Goal: Task Accomplishment & Management: Manage account settings

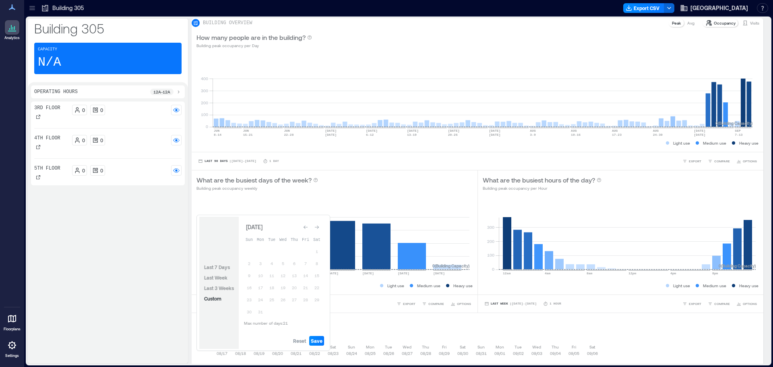
scroll to position [36, 0]
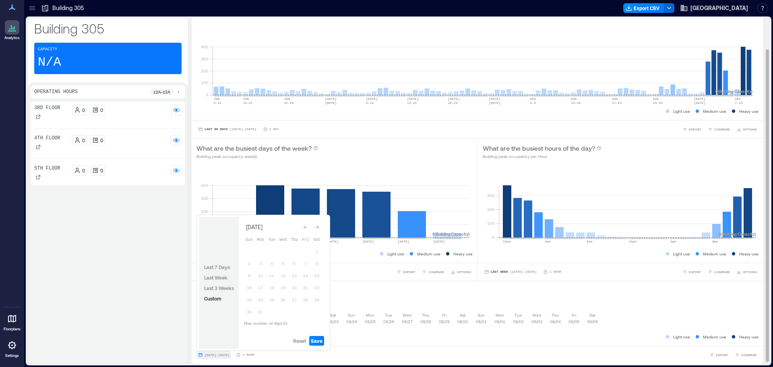
click at [224, 356] on span "[DATE] - [DATE]" at bounding box center [216, 355] width 25 height 4
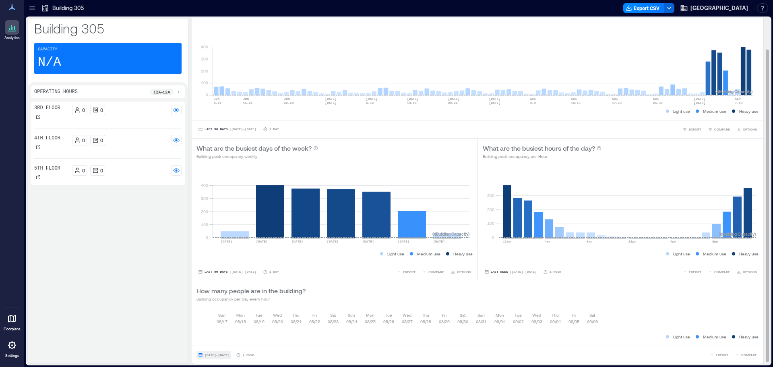
click at [224, 356] on span "[DATE] - [DATE]" at bounding box center [216, 355] width 25 height 4
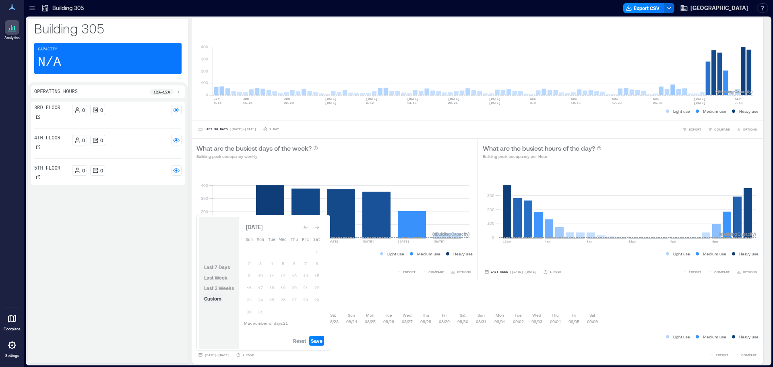
click at [207, 299] on span "Custom" at bounding box center [212, 298] width 17 height 6
click at [306, 343] on span "Reset" at bounding box center [299, 340] width 13 height 6
click at [263, 312] on button "31" at bounding box center [260, 311] width 11 height 11
click at [318, 229] on div "Go to next month" at bounding box center [317, 227] width 8 height 8
click at [248, 288] on button "20" at bounding box center [249, 288] width 11 height 11
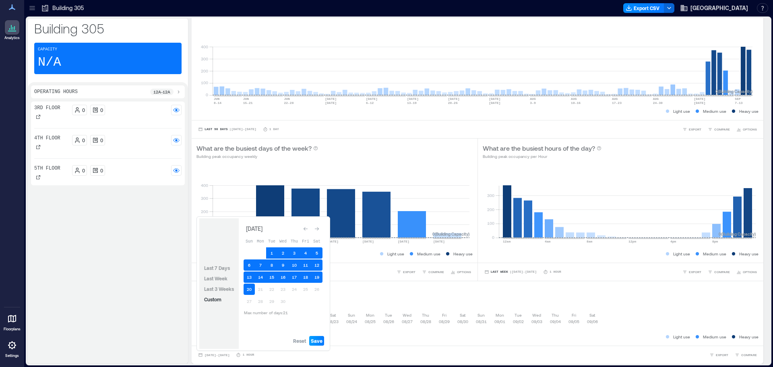
click at [318, 340] on span "Save" at bounding box center [317, 340] width 12 height 6
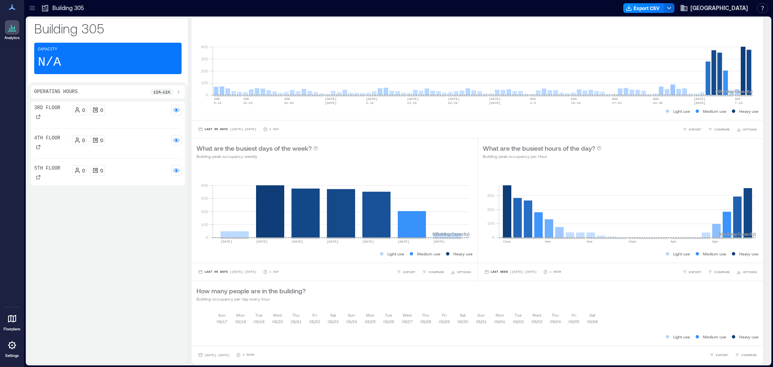
scroll to position [22, 0]
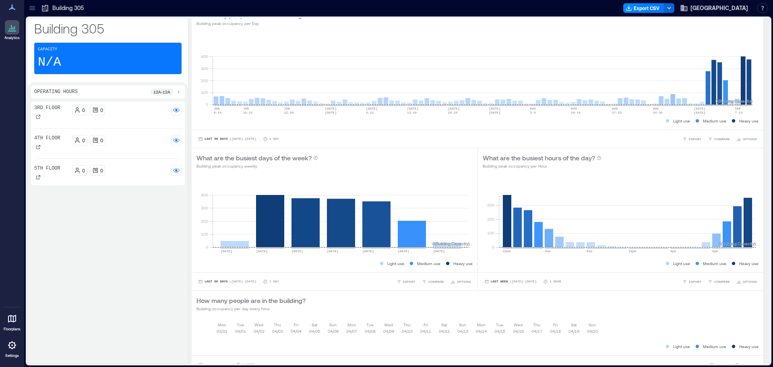
click at [157, 91] on p "12a - 12a" at bounding box center [161, 92] width 17 height 6
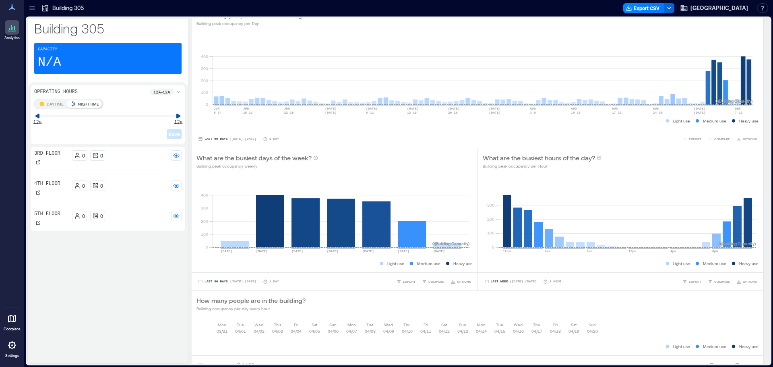
click at [162, 93] on p "12a - 12a" at bounding box center [161, 92] width 17 height 6
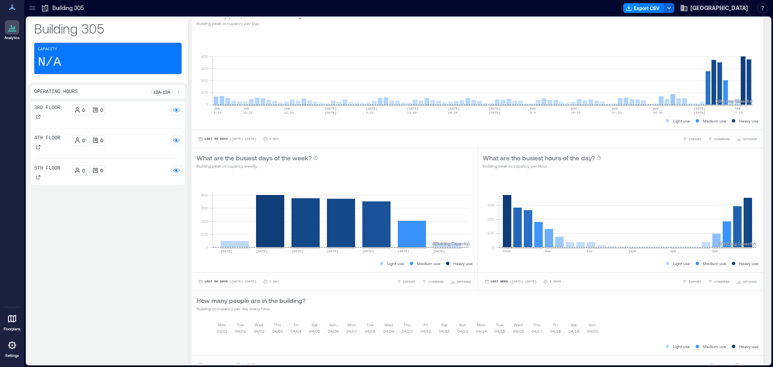
click at [162, 93] on p "12a - 12a" at bounding box center [161, 92] width 17 height 6
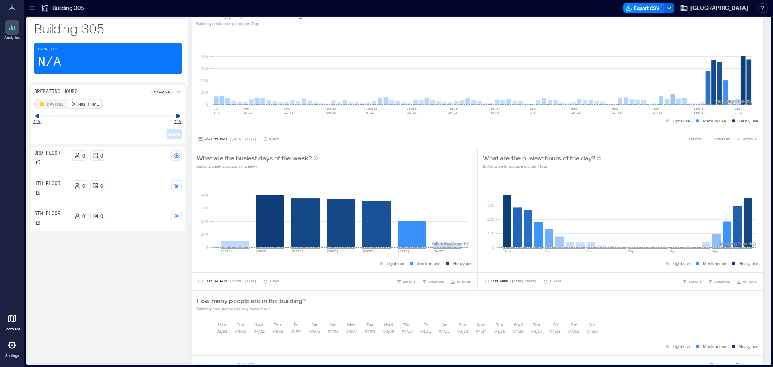
click at [41, 118] on div "Save" at bounding box center [107, 127] width 147 height 23
click at [81, 118] on icon at bounding box center [78, 115] width 5 height 5
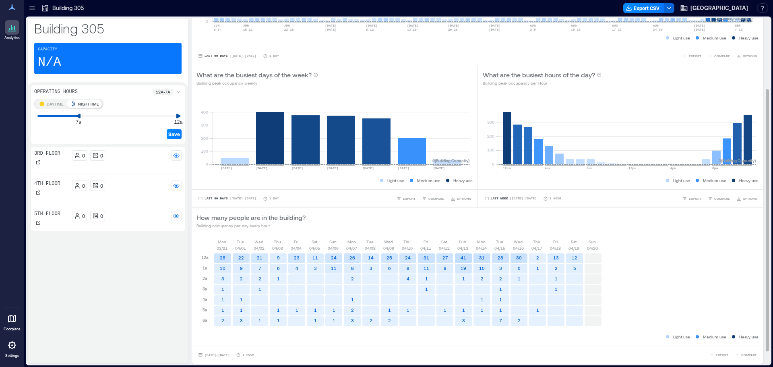
scroll to position [110, 0]
click at [149, 115] on icon at bounding box center [149, 116] width 6 height 6
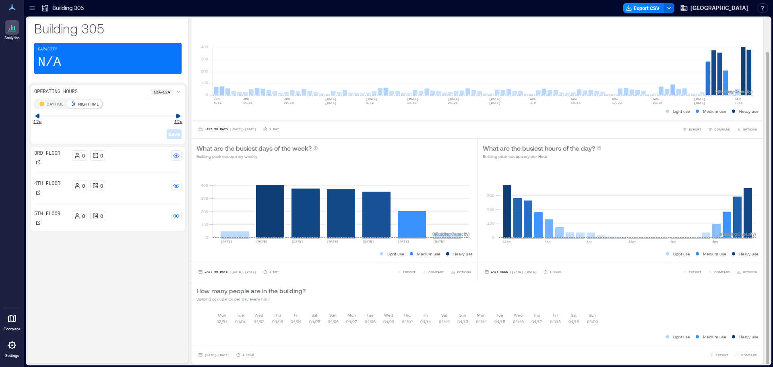
scroll to position [1, 0]
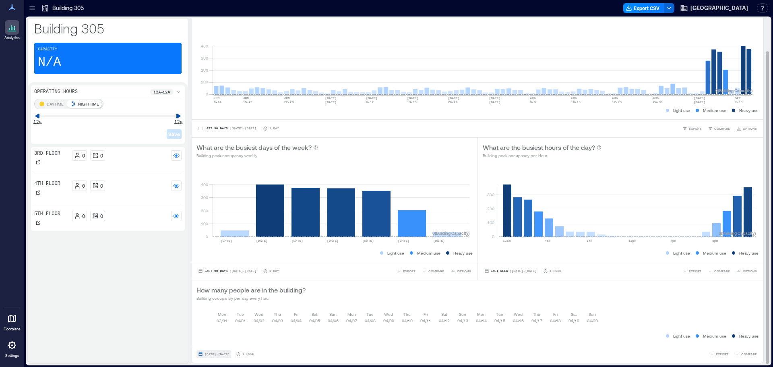
click at [229, 354] on span "[DATE] - [DATE]" at bounding box center [216, 354] width 25 height 4
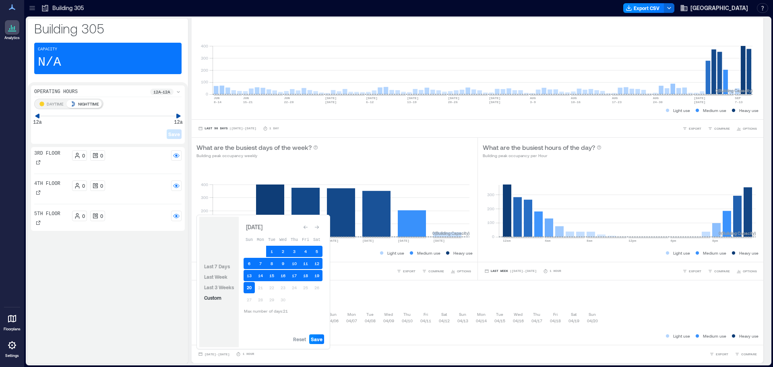
click at [251, 289] on button "20" at bounding box center [249, 287] width 11 height 11
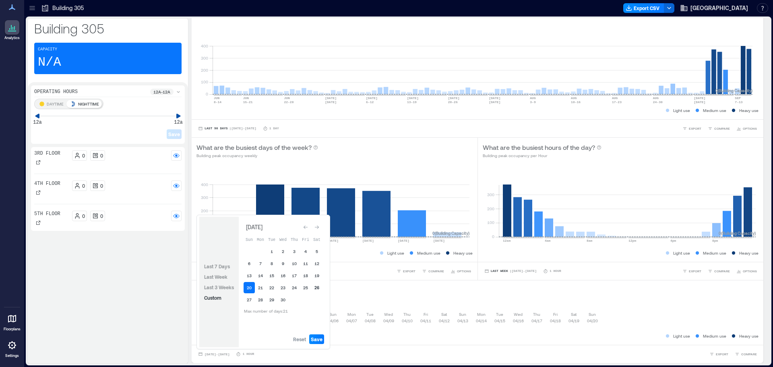
click at [317, 286] on button "26" at bounding box center [316, 287] width 11 height 11
click at [321, 339] on span "Save" at bounding box center [317, 339] width 12 height 6
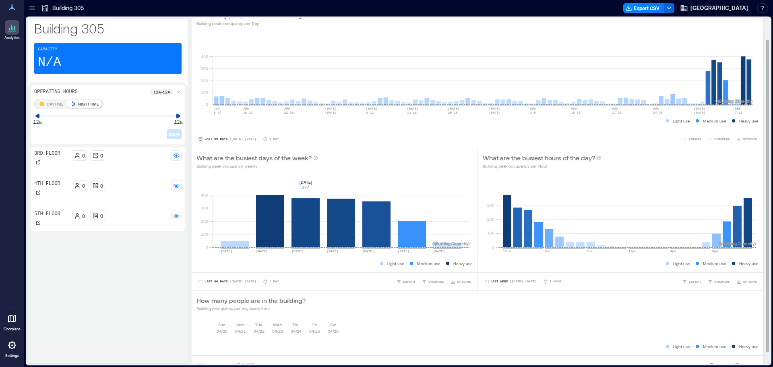
scroll to position [37, 0]
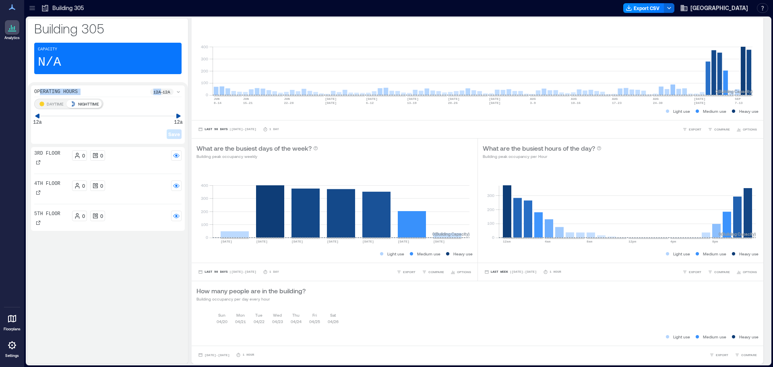
drag, startPoint x: 158, startPoint y: 85, endPoint x: 38, endPoint y: 85, distance: 120.0
click at [39, 85] on div "Operating Hours 12a - 12a DAYTIME NIGHTTIME 12a 12a Save 3rd Floor 0 0 4th Floo…" at bounding box center [108, 222] width 160 height 281
click at [69, 84] on div "Operating Hours 12a - 12a DAYTIME NIGHTTIME 12a 12a Save 3rd Floor 0 0 4th Floo…" at bounding box center [108, 222] width 160 height 281
click at [60, 102] on p "DAYTIME" at bounding box center [55, 104] width 17 height 6
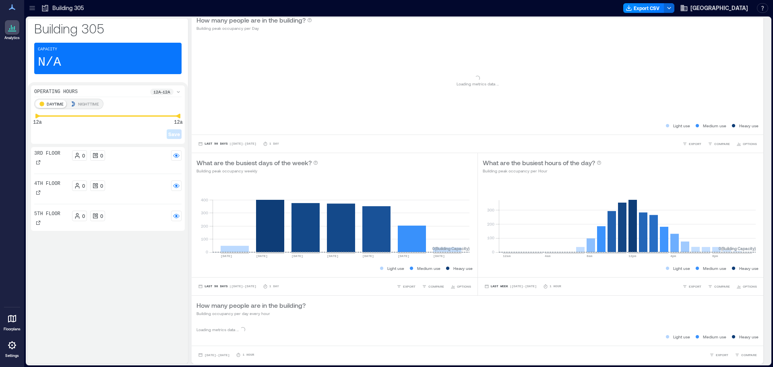
click at [85, 103] on p "NIGHTTIME" at bounding box center [88, 104] width 21 height 6
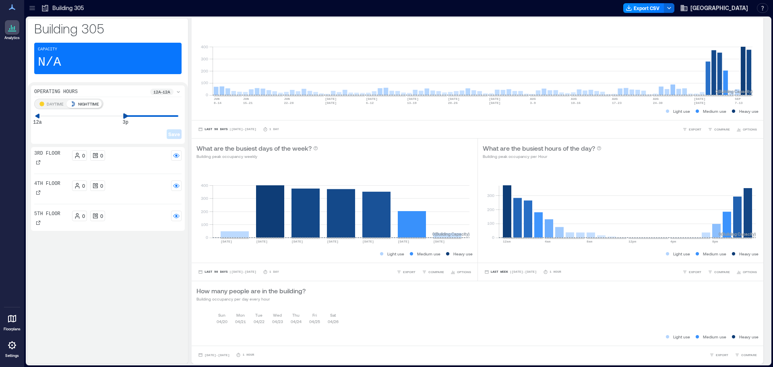
click at [126, 116] on icon at bounding box center [125, 115] width 5 height 5
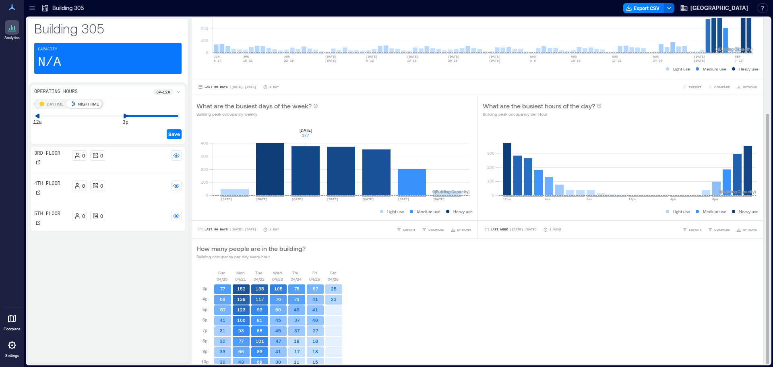
scroll to position [131, 0]
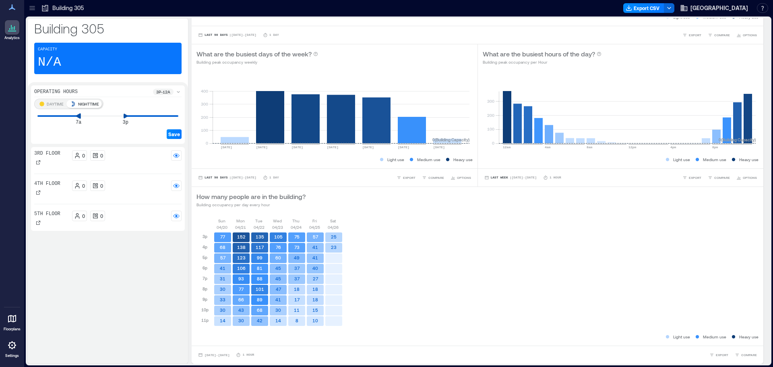
click at [78, 116] on icon at bounding box center [78, 115] width 5 height 5
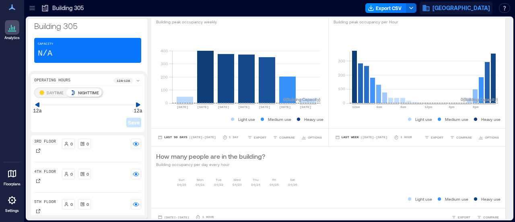
scroll to position [178, 0]
